Goal: Check status: Check status

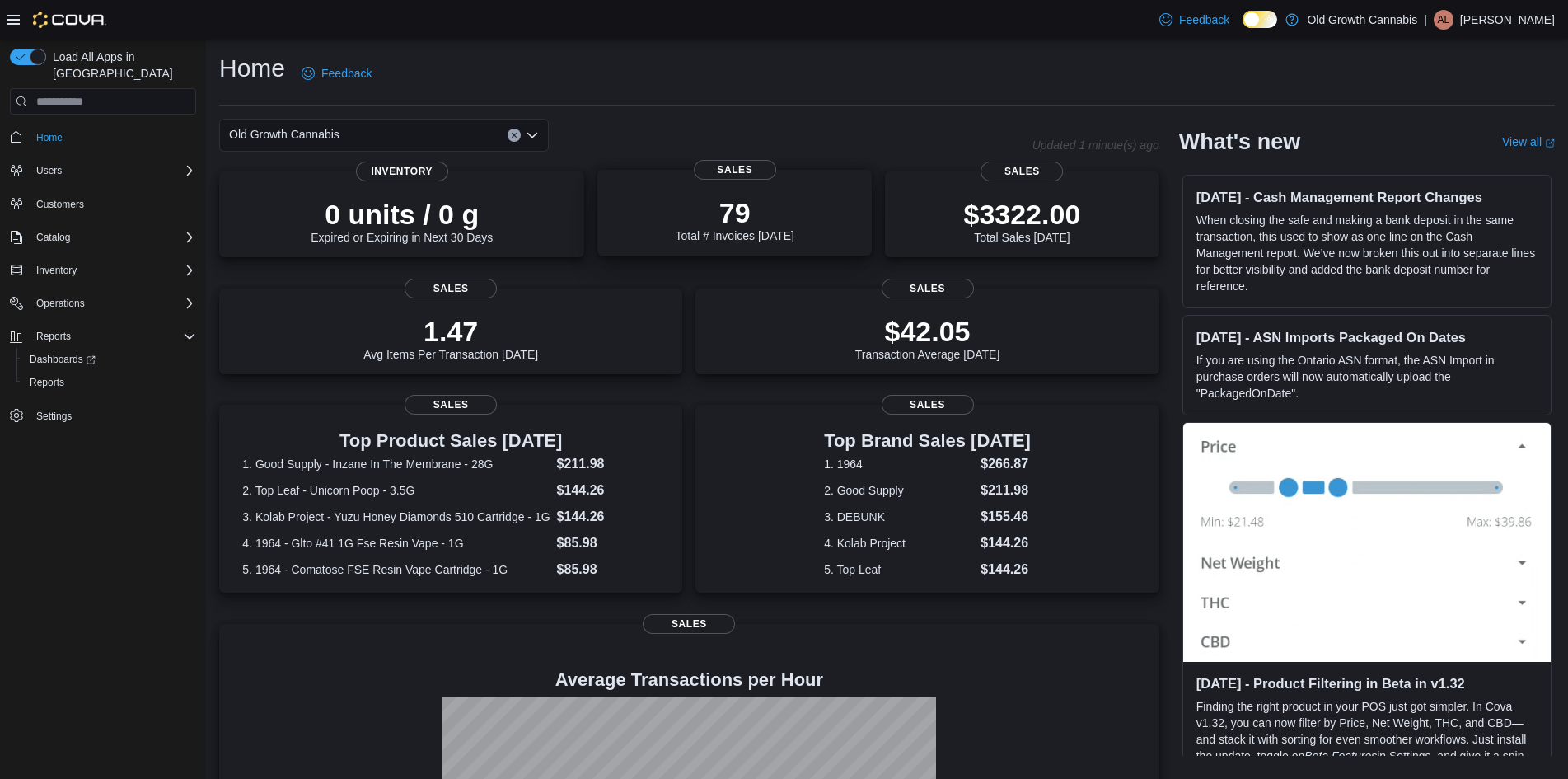
click at [806, 203] on div "79 Total # Invoices Today" at bounding box center [734, 215] width 248 height 52
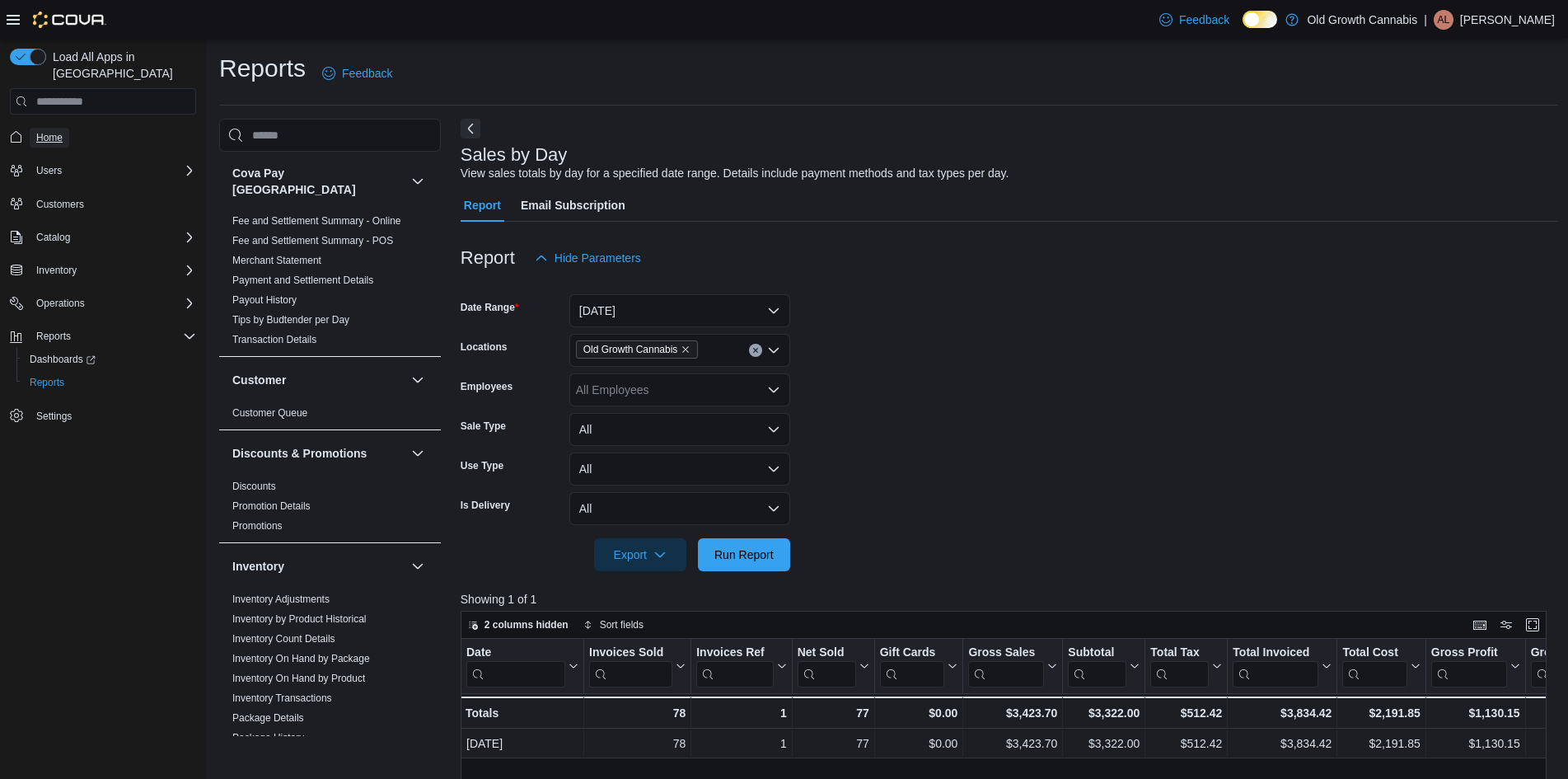
click at [65, 128] on link "Home" at bounding box center [50, 138] width 40 height 20
